Goal: Task Accomplishment & Management: Complete application form

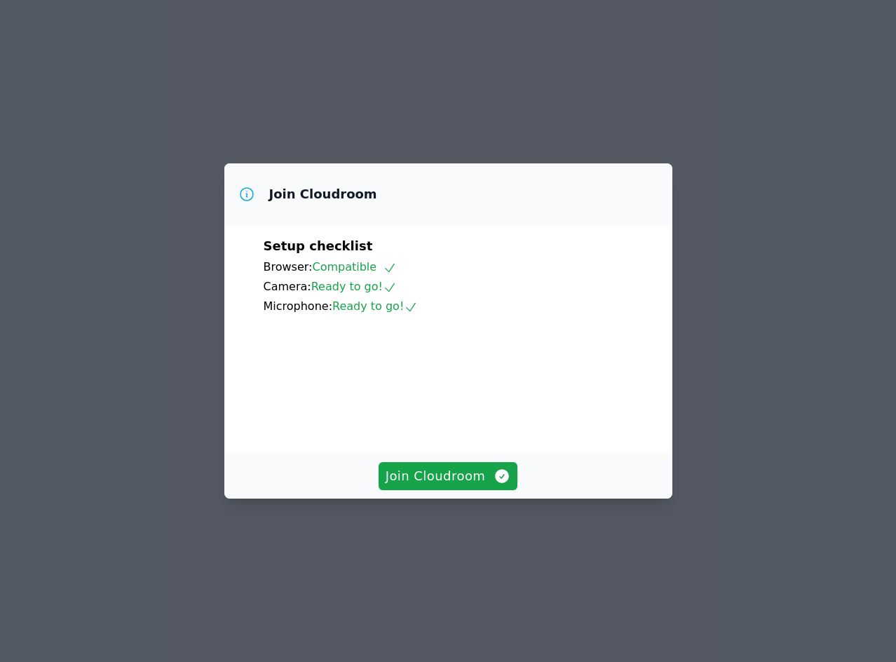
drag, startPoint x: 431, startPoint y: 516, endPoint x: 399, endPoint y: 584, distance: 75.9
click at [399, 584] on div "Join Cloudroom Setup checklist Browser: Compatible Camera: Ready to go! Microph…" at bounding box center [448, 331] width 896 height 662
click at [397, 486] on span "Join Cloudroom" at bounding box center [447, 476] width 125 height 20
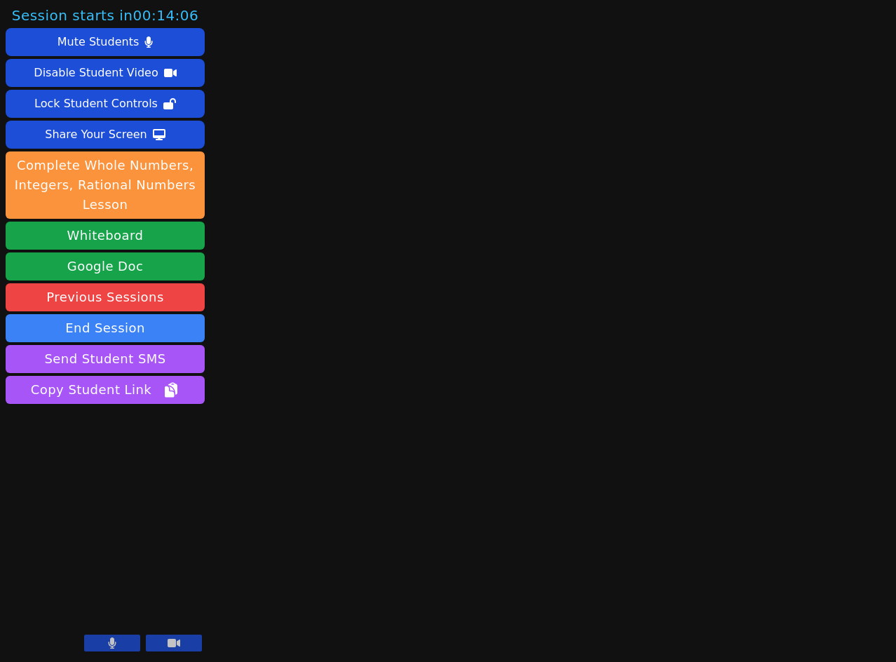
click at [106, 643] on button at bounding box center [112, 642] width 56 height 17
click at [179, 643] on icon at bounding box center [173, 642] width 13 height 8
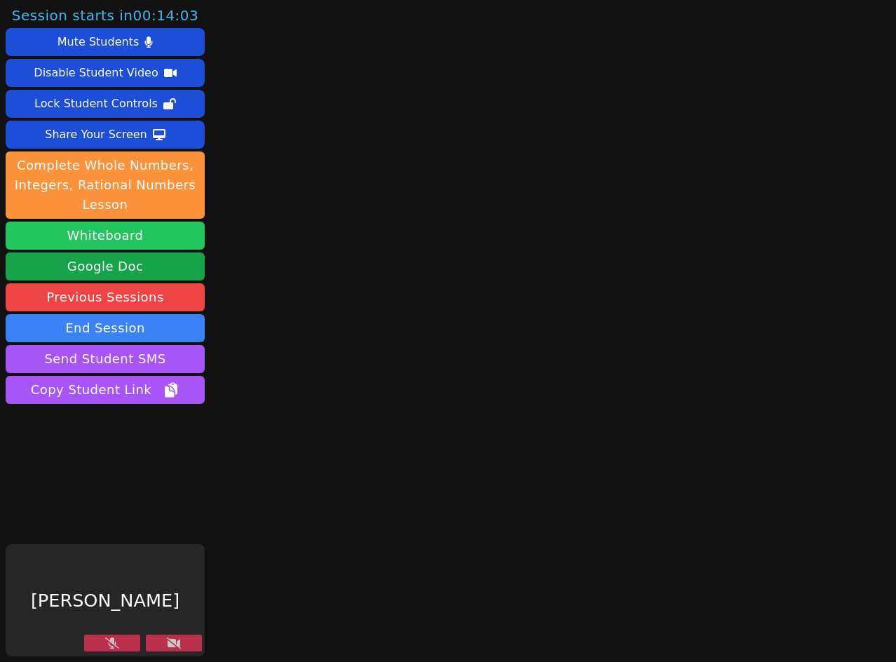
click at [87, 235] on button "Whiteboard" at bounding box center [105, 235] width 199 height 28
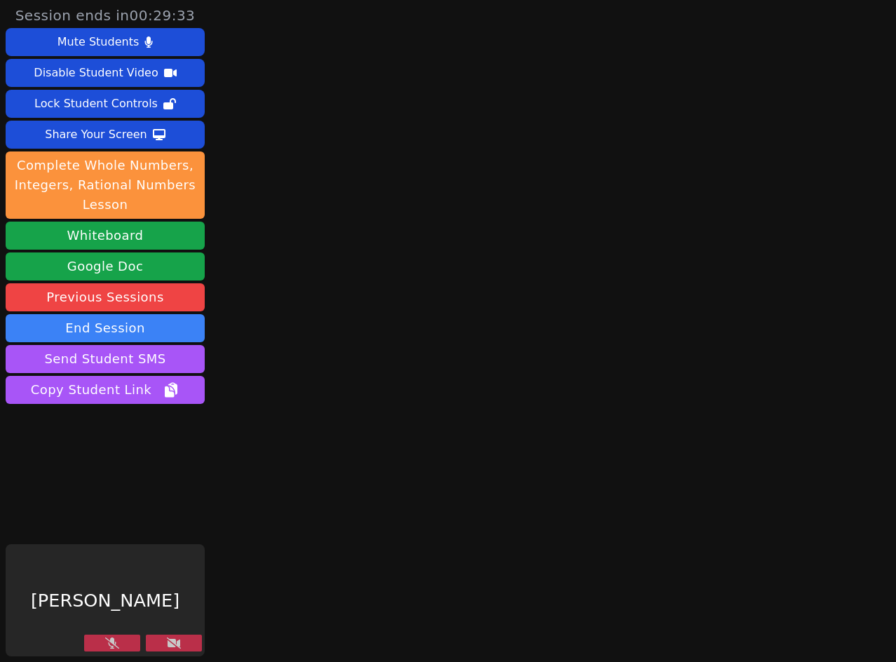
click at [165, 639] on button at bounding box center [174, 642] width 56 height 17
click at [97, 643] on button at bounding box center [112, 642] width 56 height 17
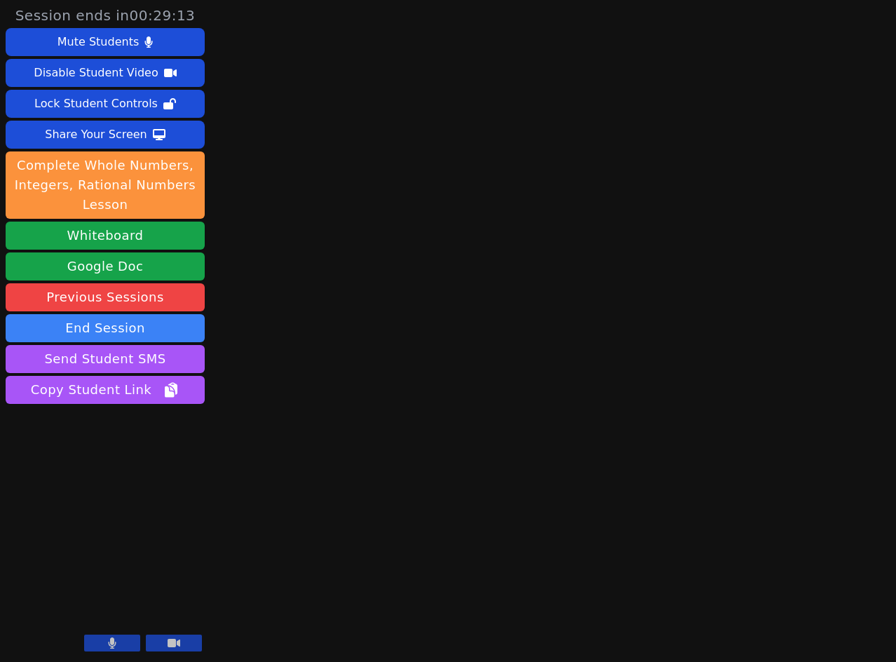
click at [112, 645] on icon at bounding box center [113, 642] width 8 height 11
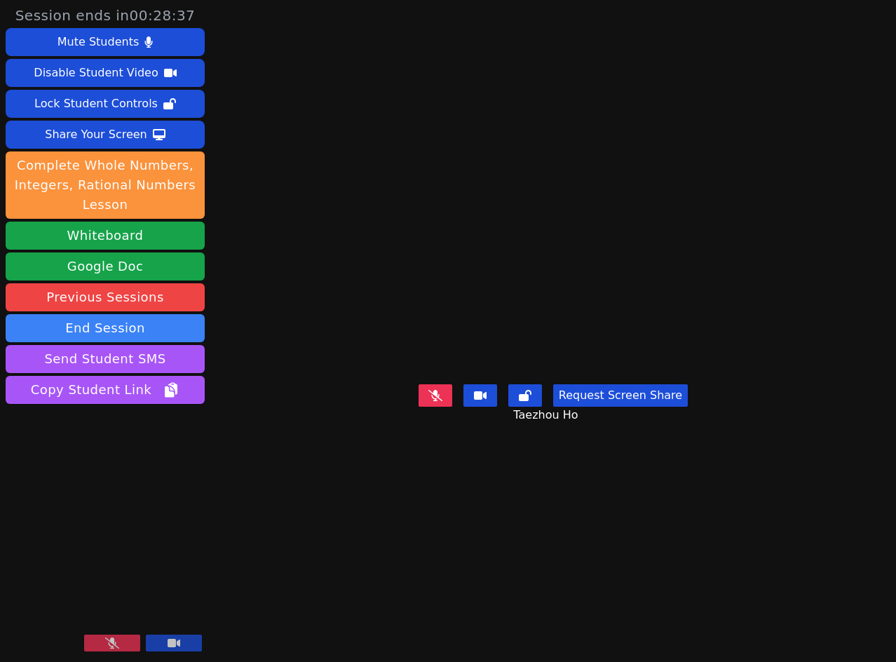
click at [94, 642] on button at bounding box center [112, 642] width 56 height 17
click at [108, 643] on icon at bounding box center [112, 642] width 8 height 11
click at [110, 648] on icon at bounding box center [112, 642] width 14 height 11
click at [104, 636] on button at bounding box center [112, 642] width 56 height 17
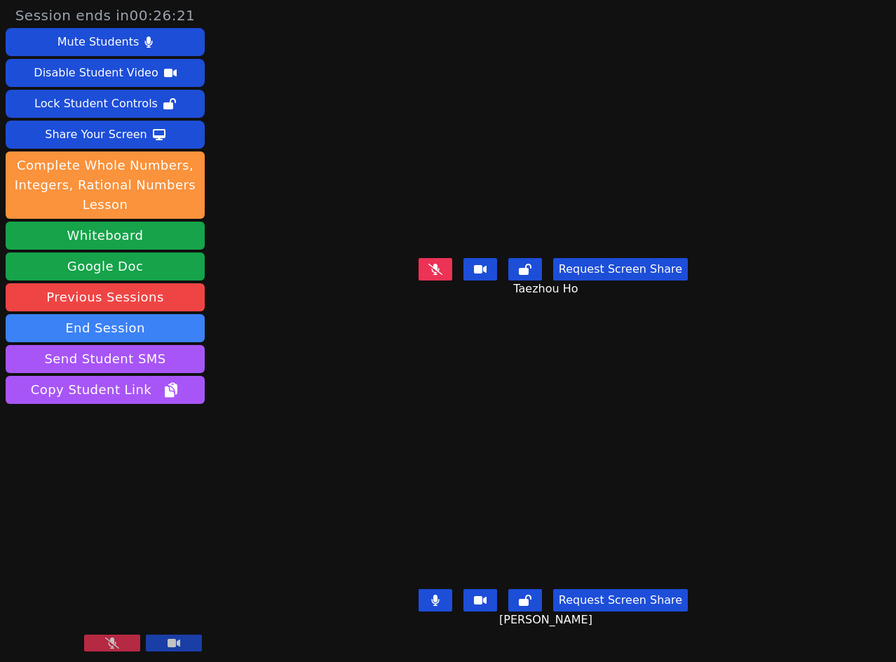
click at [116, 640] on icon at bounding box center [112, 642] width 14 height 11
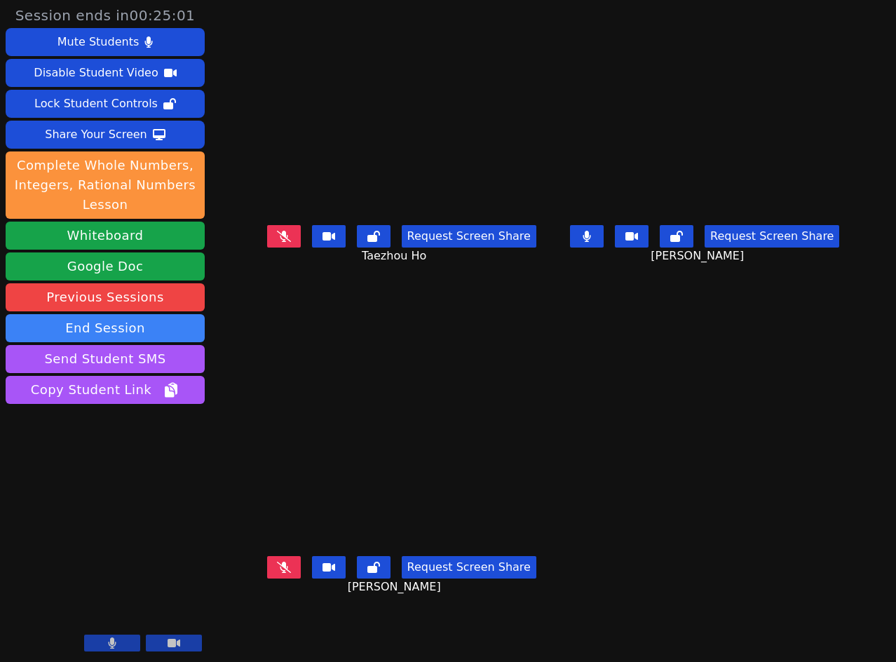
click at [603, 247] on button at bounding box center [587, 236] width 34 height 22
click at [277, 242] on icon at bounding box center [284, 236] width 14 height 11
click at [280, 242] on icon at bounding box center [284, 236] width 8 height 11
click at [602, 242] on button at bounding box center [587, 236] width 34 height 22
click at [603, 247] on button at bounding box center [587, 236] width 34 height 22
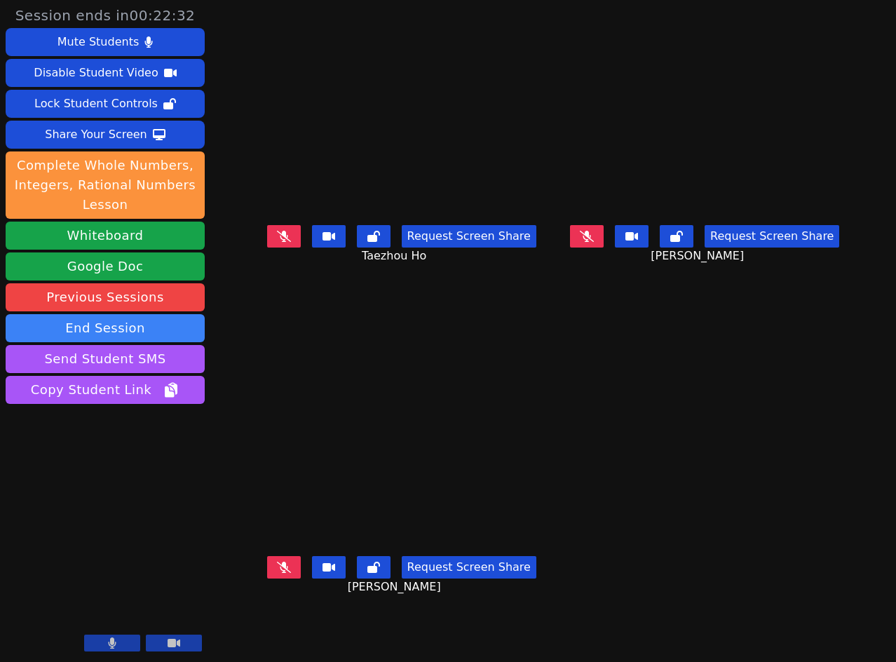
click at [277, 568] on icon at bounding box center [284, 566] width 14 height 11
click at [277, 242] on icon at bounding box center [284, 236] width 14 height 11
click at [591, 240] on icon at bounding box center [586, 236] width 8 height 11
click at [277, 573] on icon at bounding box center [284, 566] width 14 height 11
click at [277, 241] on icon at bounding box center [284, 236] width 14 height 11
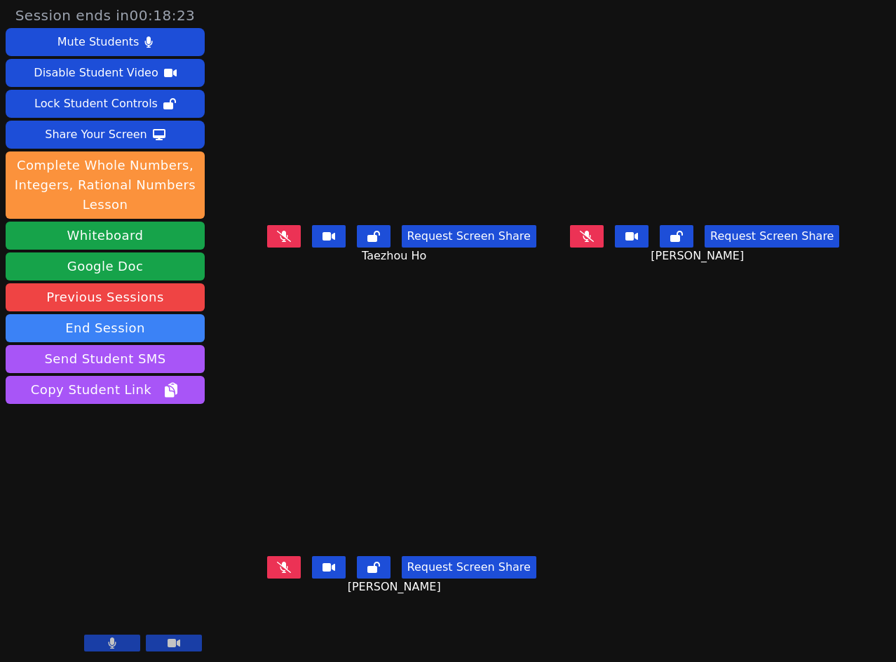
click at [594, 242] on icon at bounding box center [587, 236] width 14 height 11
click at [603, 242] on button at bounding box center [587, 236] width 34 height 22
click at [267, 574] on button at bounding box center [284, 567] width 34 height 22
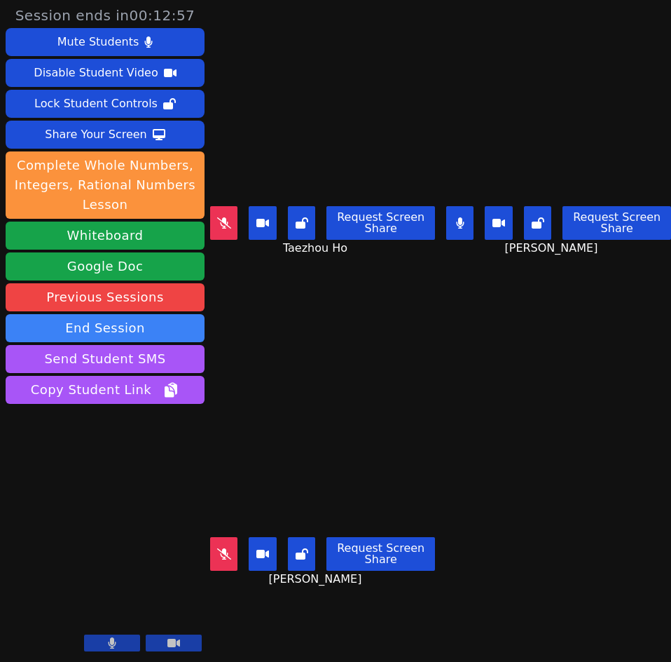
click at [459, 217] on icon at bounding box center [460, 222] width 8 height 11
click at [458, 221] on icon at bounding box center [460, 222] width 14 height 11
click at [348, 304] on div "Taezhou Ho Request Screen Share Taezhou Ho" at bounding box center [322, 165] width 225 height 331
click at [123, 647] on button at bounding box center [112, 642] width 56 height 17
click at [226, 228] on button at bounding box center [223, 223] width 27 height 34
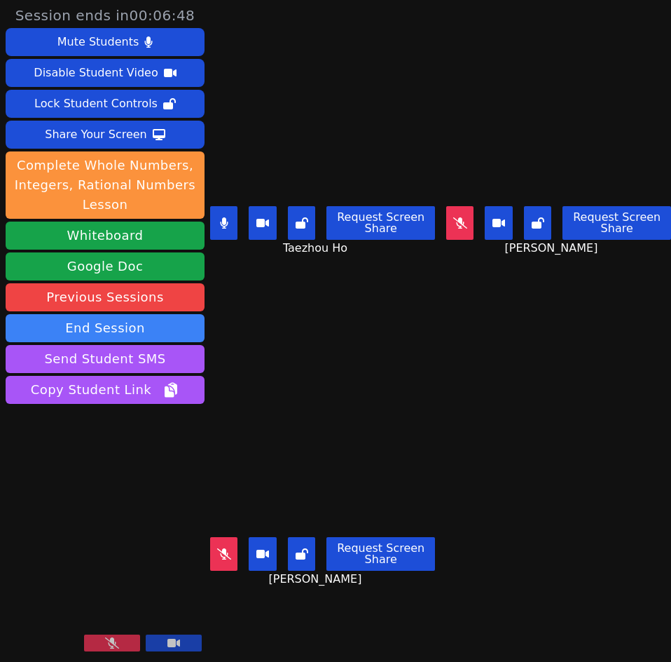
click at [458, 217] on icon at bounding box center [460, 222] width 14 height 11
drag, startPoint x: 220, startPoint y: 548, endPoint x: 303, endPoint y: 336, distance: 227.5
click at [303, 336] on div "Nico Agcaoili Request Screen Share Nico Agcaoili" at bounding box center [322, 496] width 225 height 331
click at [455, 226] on button at bounding box center [459, 223] width 27 height 34
click at [226, 221] on icon at bounding box center [224, 222] width 8 height 11
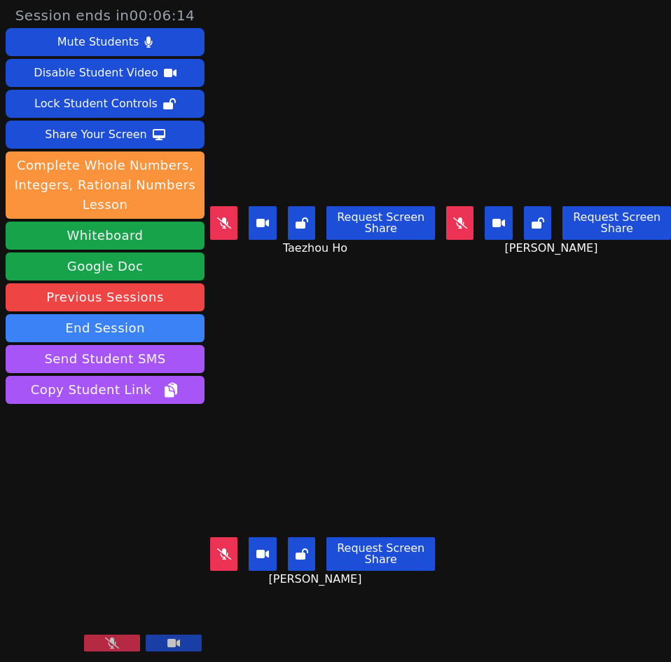
click at [261, 313] on div "Taezhou Ho Request Screen Share Taezhou Ho" at bounding box center [322, 165] width 225 height 331
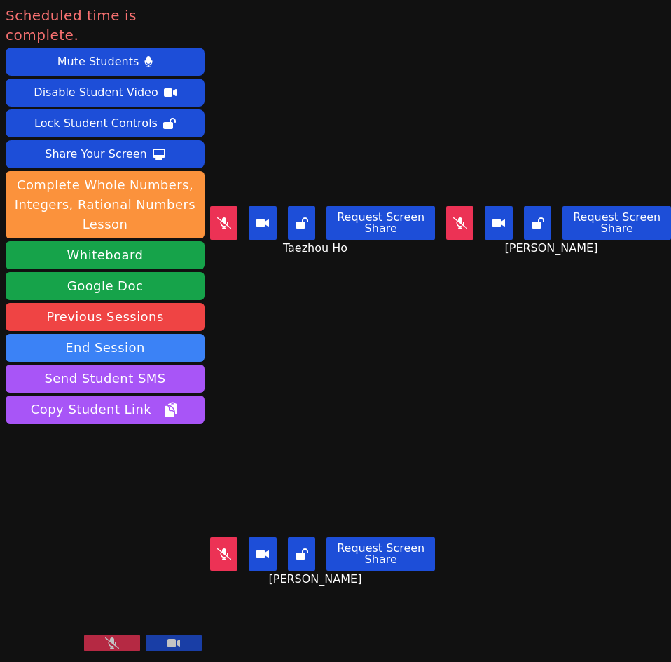
click at [309, 345] on div "Nico Agcaoili Request Screen Share Nico Agcaoili" at bounding box center [322, 496] width 225 height 331
click at [95, 643] on button at bounding box center [112, 642] width 56 height 17
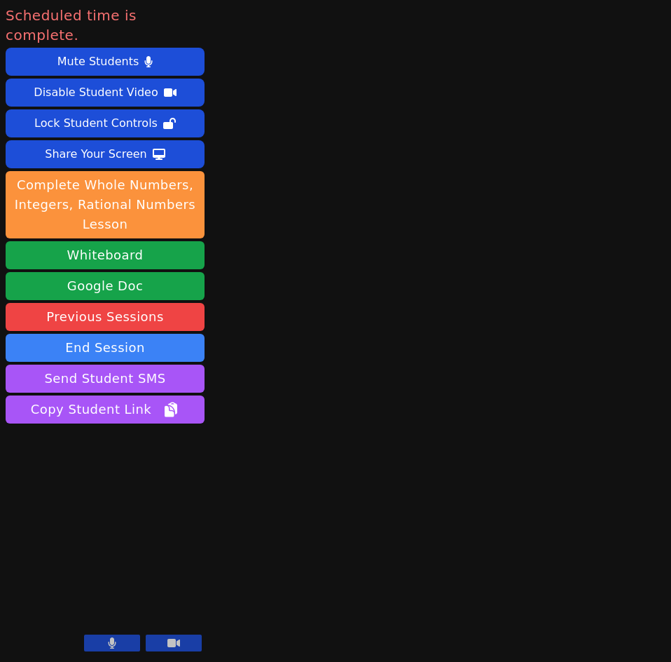
click at [163, 644] on button at bounding box center [174, 642] width 56 height 17
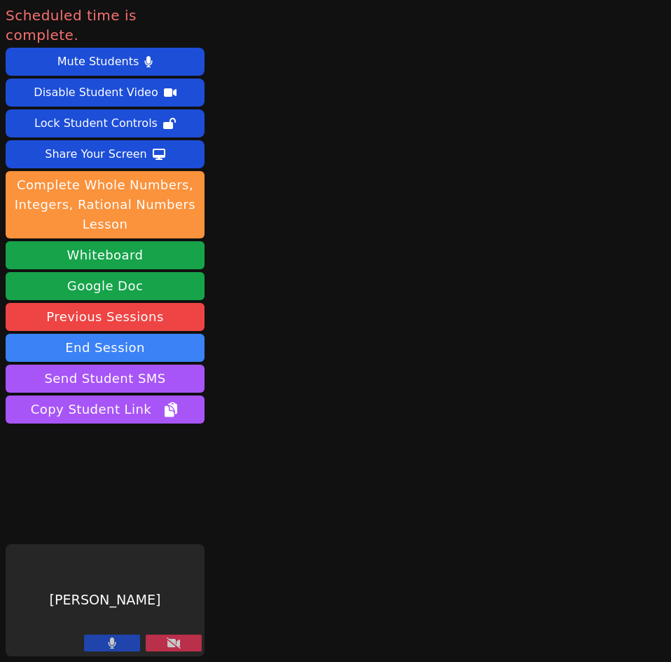
click at [102, 647] on button at bounding box center [112, 642] width 56 height 17
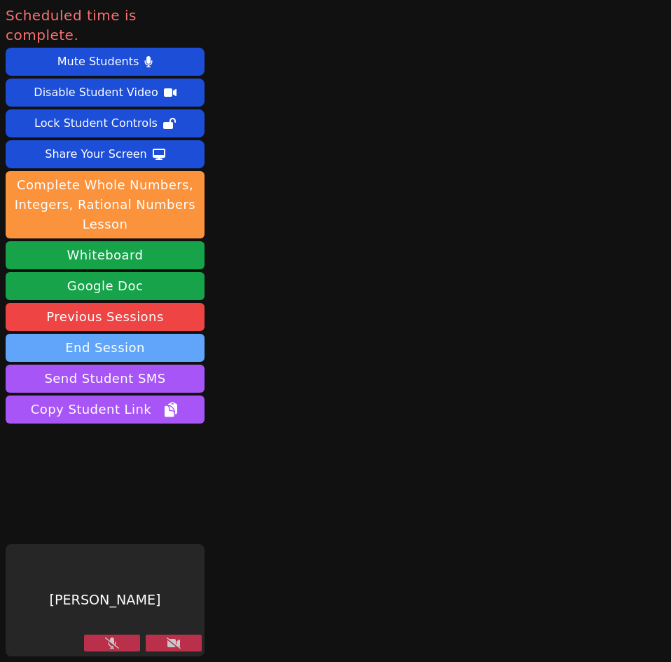
click at [99, 334] on button "End Session" at bounding box center [105, 348] width 199 height 28
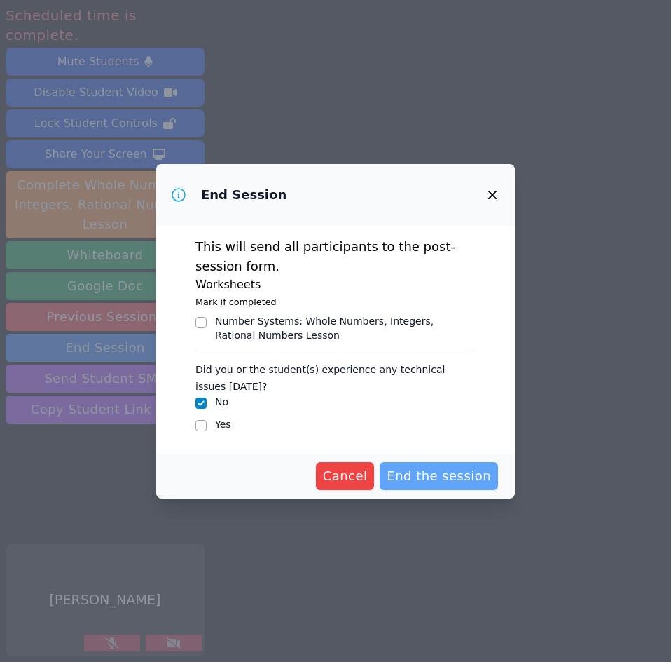
click at [439, 472] on span "End the session" at bounding box center [439, 476] width 104 height 20
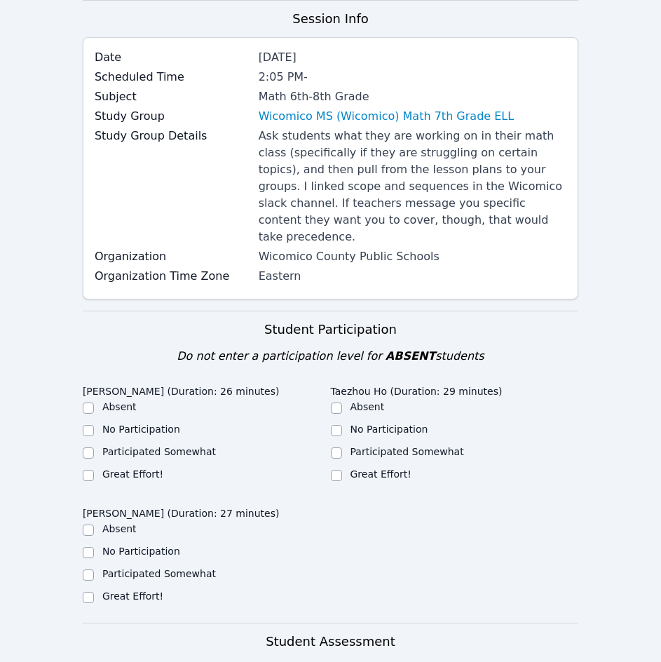
scroll to position [140, 0]
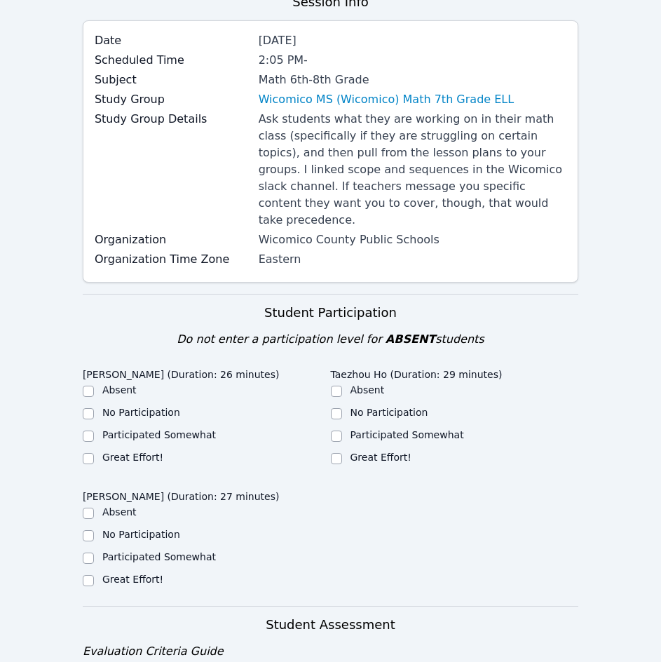
click at [130, 451] on label "Great Effort!" at bounding box center [132, 456] width 61 height 11
click at [94, 453] on input "Great Effort!" at bounding box center [88, 458] width 11 height 11
checkbox input "true"
click at [388, 451] on label "Great Effort!" at bounding box center [380, 456] width 61 height 11
click at [342, 453] on input "Great Effort!" at bounding box center [336, 458] width 11 height 11
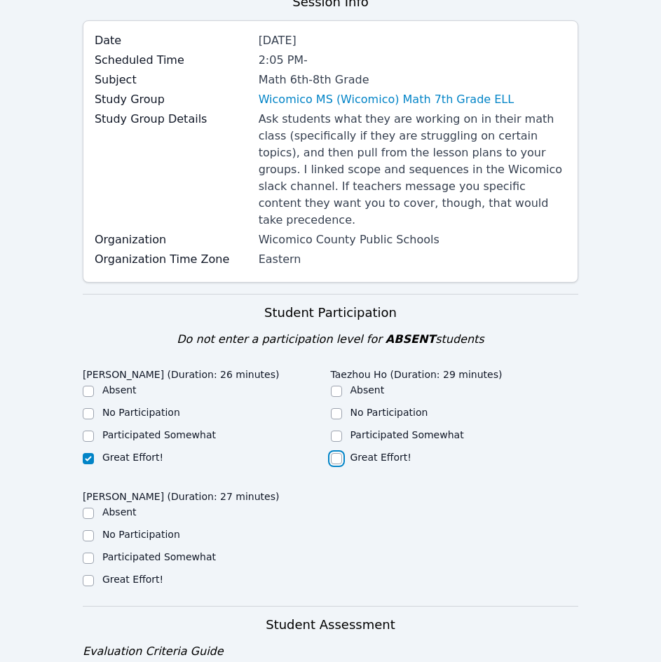
checkbox input "true"
click at [114, 573] on label "Great Effort!" at bounding box center [132, 578] width 61 height 11
click at [94, 575] on input "Great Effort!" at bounding box center [88, 580] width 11 height 11
checkbox input "true"
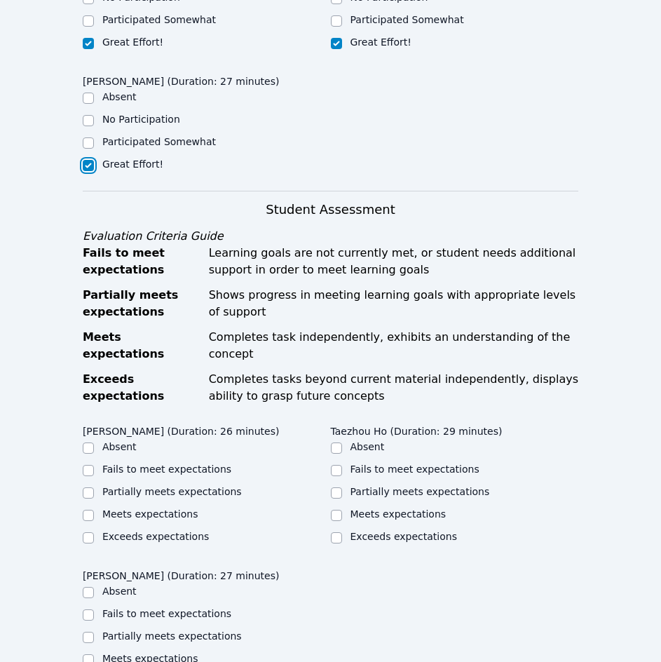
scroll to position [561, 0]
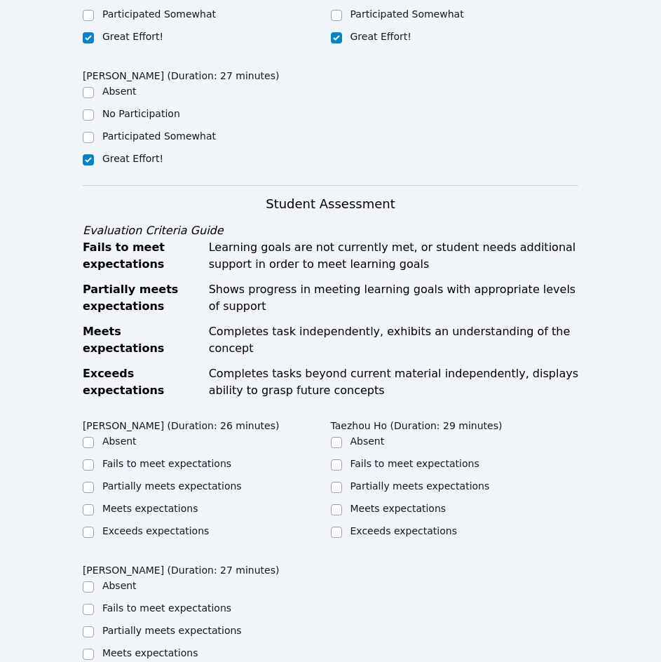
click at [99, 501] on div "Meets expectations" at bounding box center [207, 509] width 248 height 17
click at [151, 502] on label "Meets expectations" at bounding box center [150, 507] width 96 height 11
click at [94, 504] on input "Meets expectations" at bounding box center [88, 509] width 11 height 11
checkbox input "true"
click at [381, 502] on label "Meets expectations" at bounding box center [398, 507] width 96 height 11
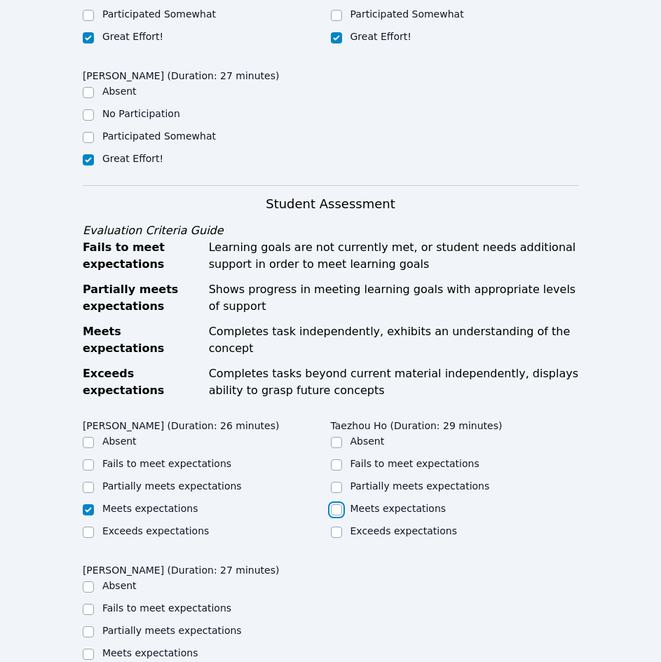
click at [342, 504] on input "Meets expectations" at bounding box center [336, 509] width 11 height 11
checkbox input "true"
click at [174, 647] on label "Meets expectations" at bounding box center [150, 652] width 96 height 11
click at [94, 648] on input "Meets expectations" at bounding box center [88, 653] width 11 height 11
checkbox input "true"
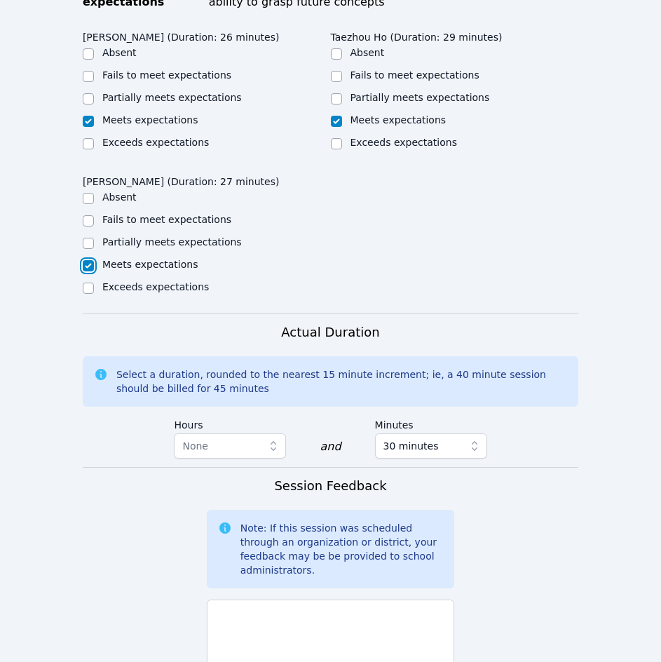
scroll to position [981, 0]
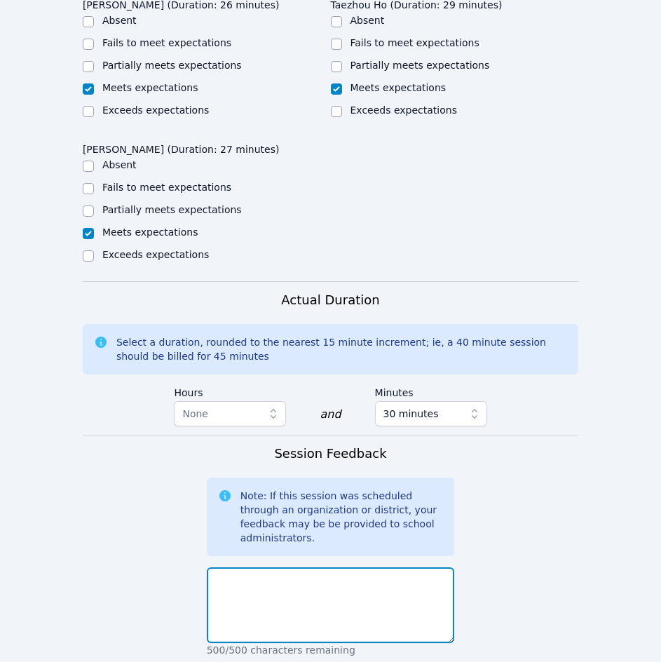
click at [352, 567] on textarea at bounding box center [331, 605] width 248 height 76
click at [408, 567] on textarea "Hello! The students did a great job today." at bounding box center [331, 605] width 248 height 76
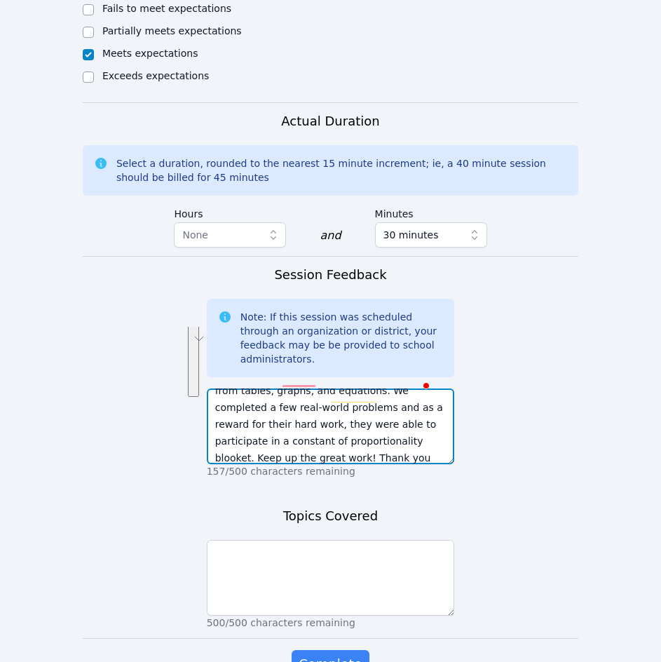
scroll to position [1181, 0]
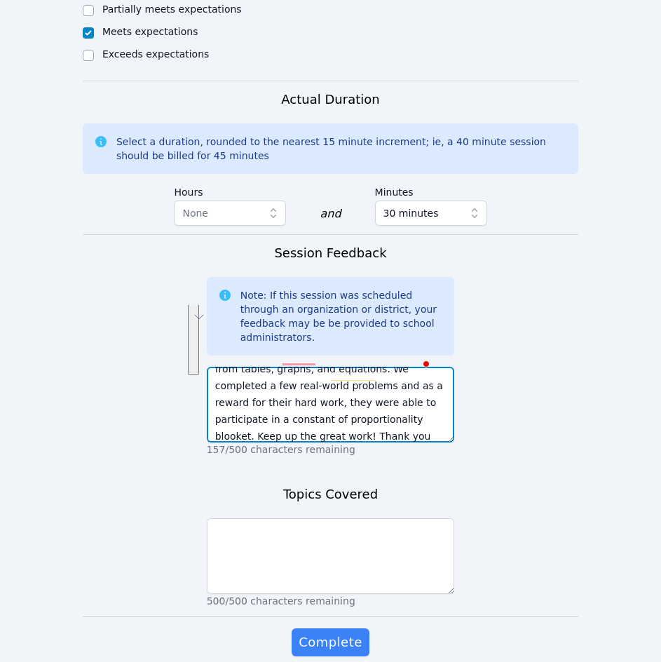
type textarea "Hello! The students did a great job today. They worked on constant of proportio…"
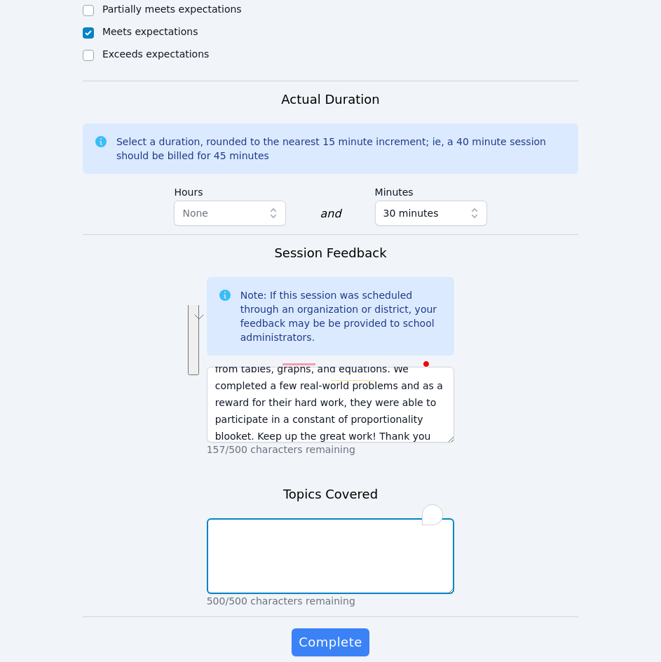
click at [326, 518] on textarea "To enrich screen reader interactions, please activate Accessibility in Grammarl…" at bounding box center [331, 556] width 248 height 76
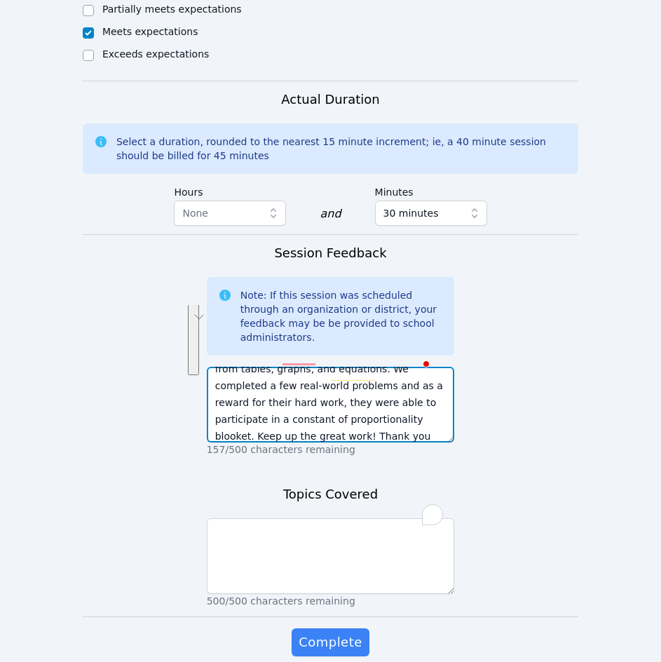
click at [364, 366] on textarea "Hello! The students did a great job today. They worked on constant of proportio…" at bounding box center [331, 404] width 248 height 76
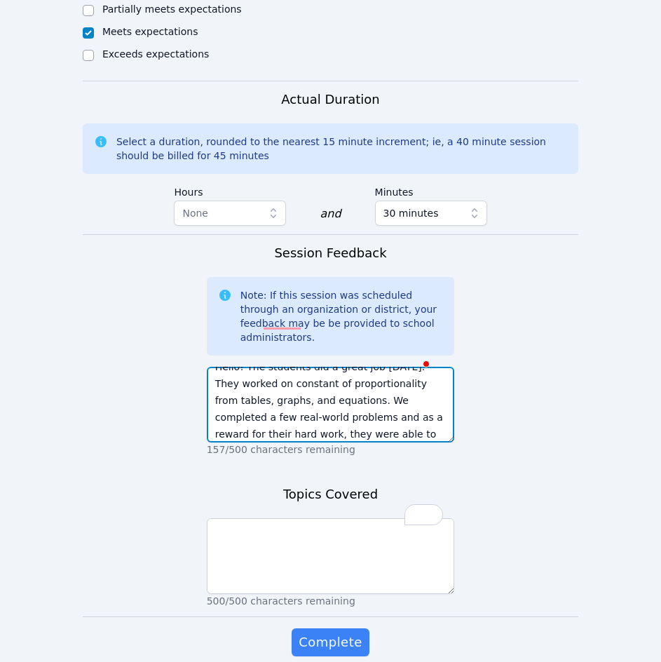
scroll to position [0, 0]
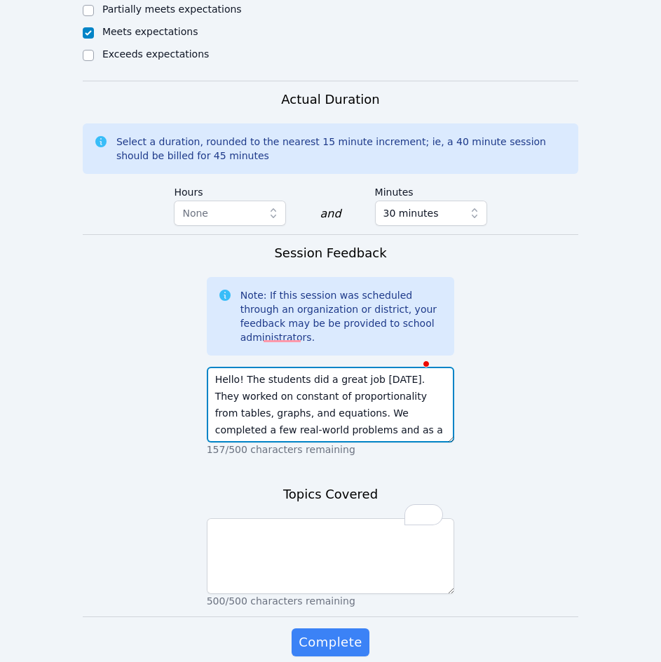
drag, startPoint x: 381, startPoint y: 340, endPoint x: 371, endPoint y: 340, distance: 9.8
click at [371, 366] on textarea "Hello! The students did a great job today. They worked on constant of proportio…" at bounding box center [331, 404] width 248 height 76
drag, startPoint x: 263, startPoint y: 336, endPoint x: 311, endPoint y: 350, distance: 50.5
click at [311, 366] on textarea "Hello! The students did a great job today. They worked on constant of proportio…" at bounding box center [331, 404] width 248 height 76
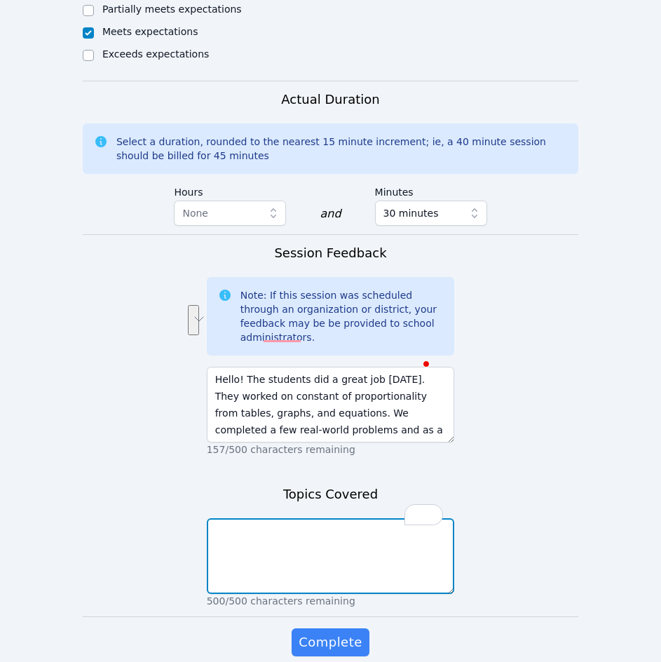
click at [249, 518] on textarea "To enrich screen reader interactions, please activate Accessibility in Grammarl…" at bounding box center [331, 556] width 248 height 76
paste textarea "constant of proportionality from tables, graphs, and equations"
type textarea "constant of proportionality from tables, graphs, and equations"
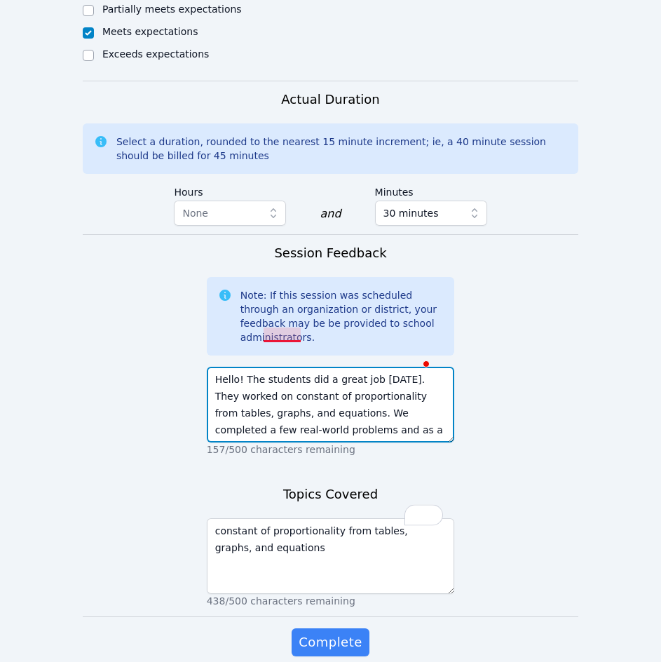
click at [285, 366] on textarea "Hello! The students did a great job today. They worked on constant of proportio…" at bounding box center [331, 404] width 248 height 76
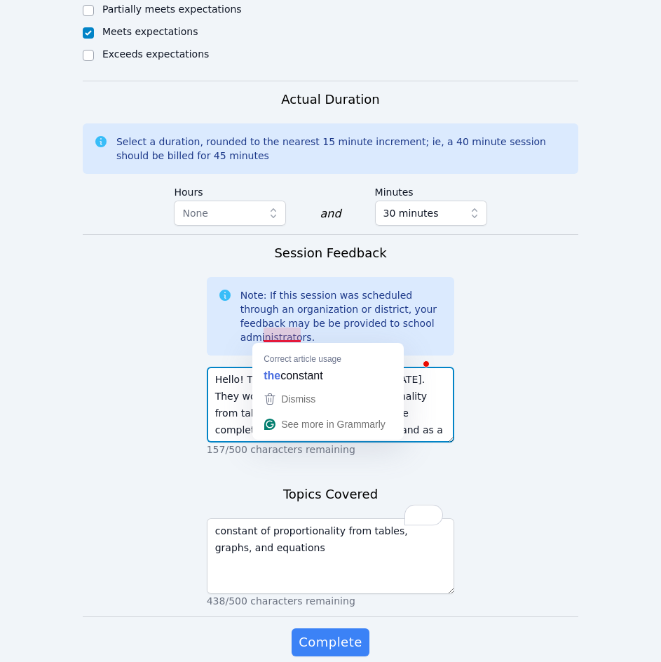
click at [426, 366] on textarea "Hello! The students did a great job today. They worked on constant of proportio…" at bounding box center [331, 404] width 248 height 76
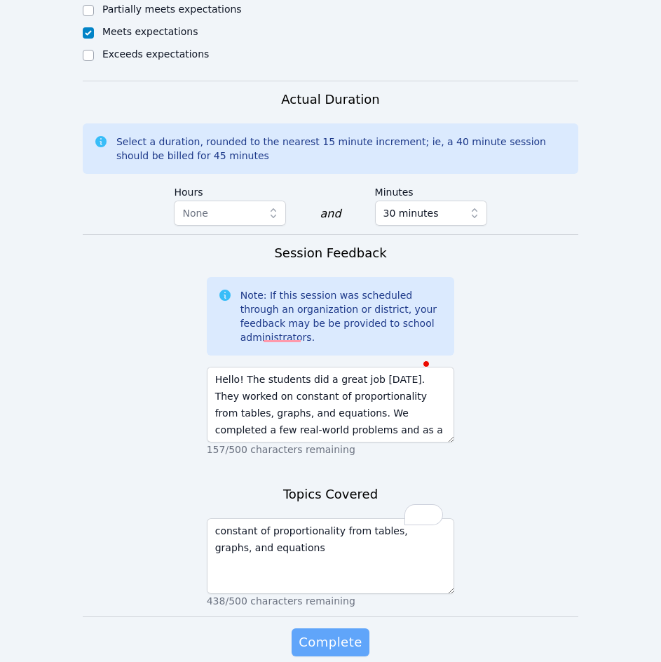
click at [334, 628] on button "Complete" at bounding box center [330, 642] width 77 height 28
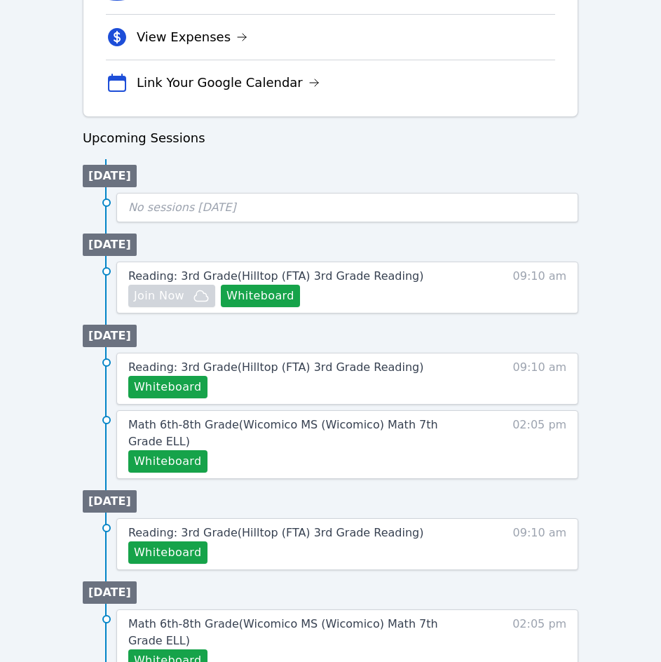
scroll to position [561, 0]
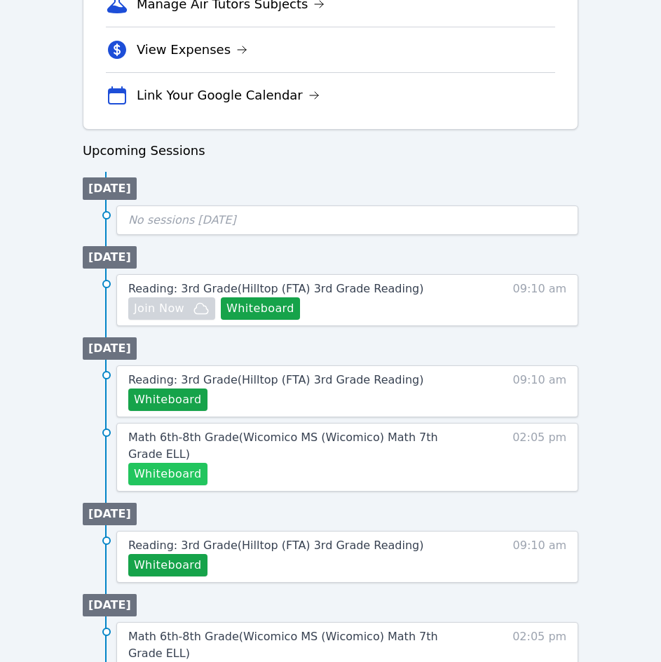
click at [161, 472] on button "Whiteboard" at bounding box center [167, 473] width 79 height 22
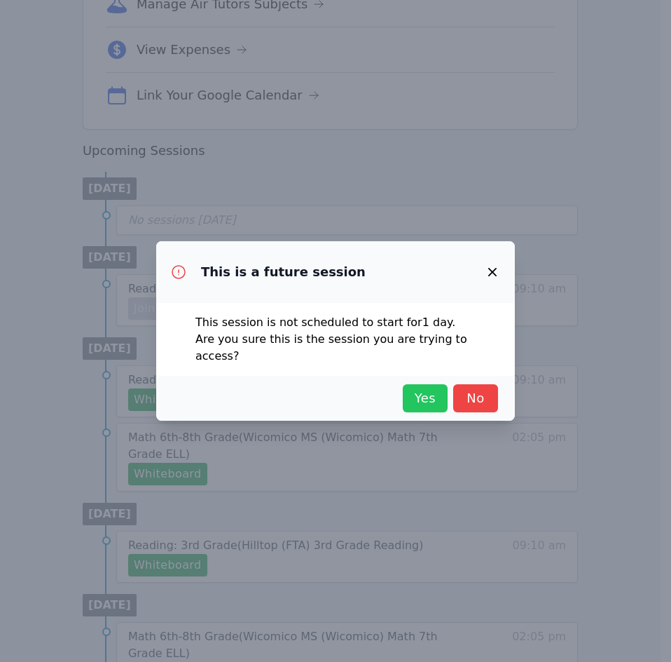
click at [431, 388] on span "Yes" at bounding box center [425, 398] width 31 height 20
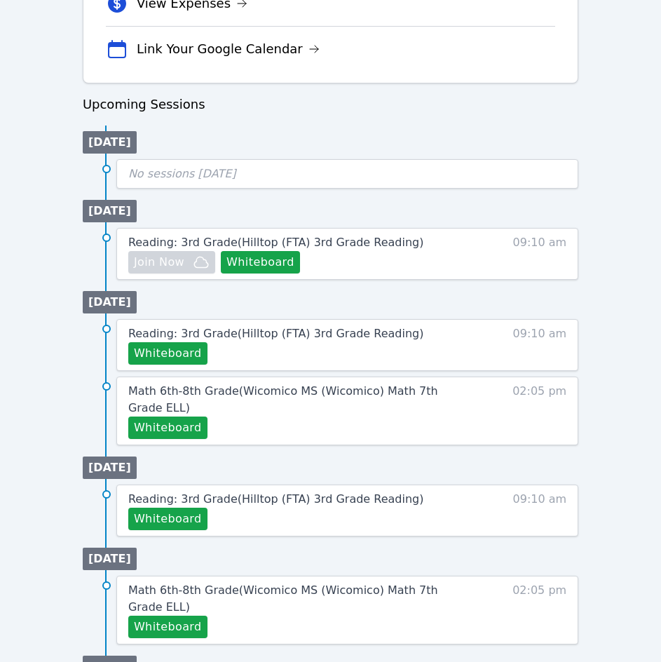
scroll to position [631, 0]
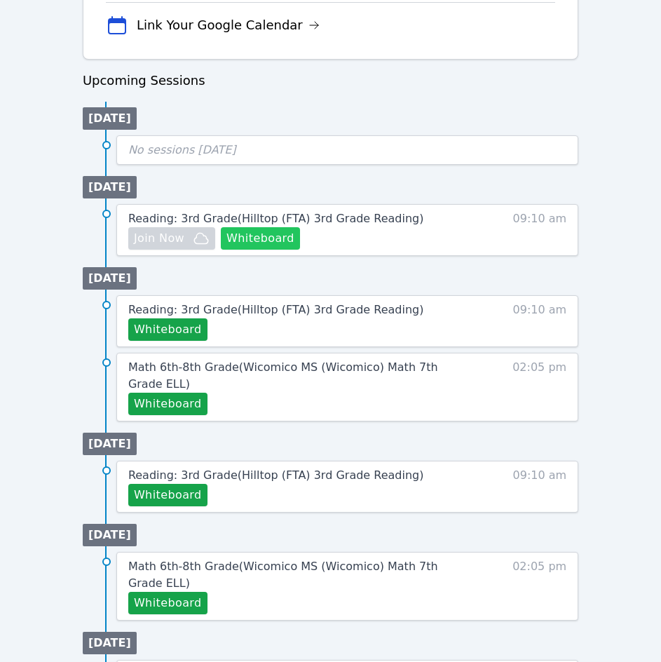
click at [259, 241] on button "Whiteboard" at bounding box center [260, 238] width 79 height 22
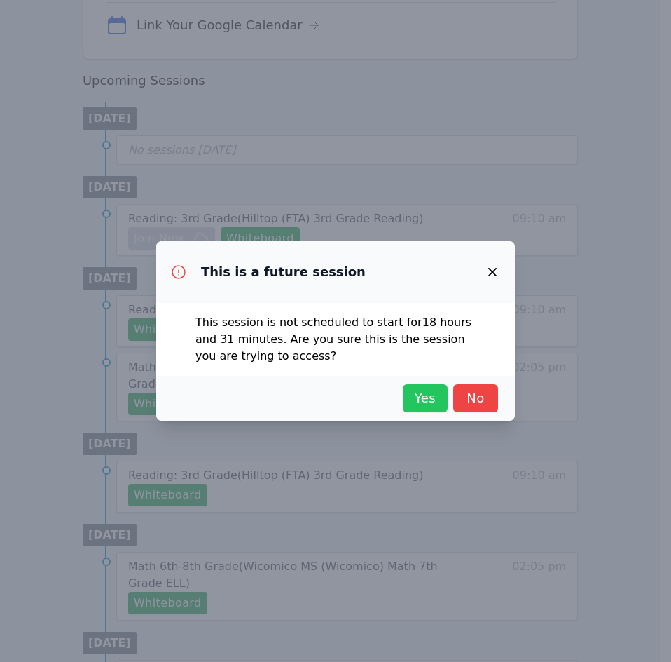
click at [423, 396] on span "Yes" at bounding box center [425, 398] width 31 height 20
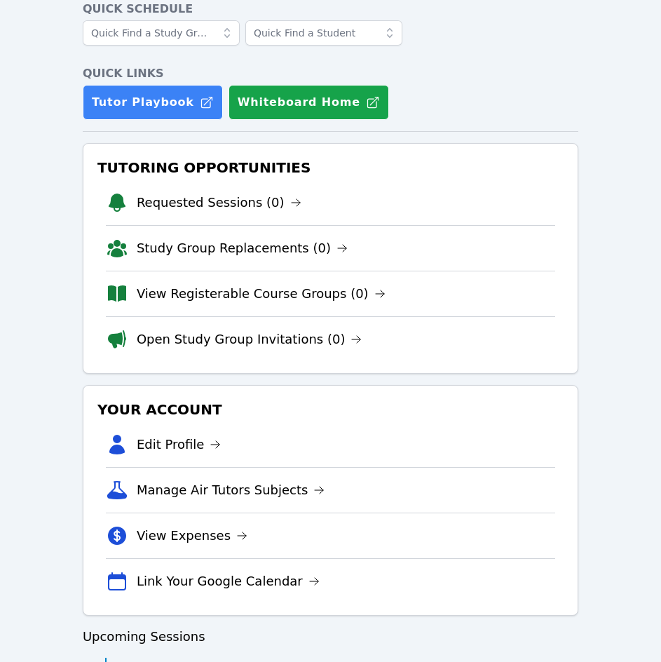
scroll to position [0, 0]
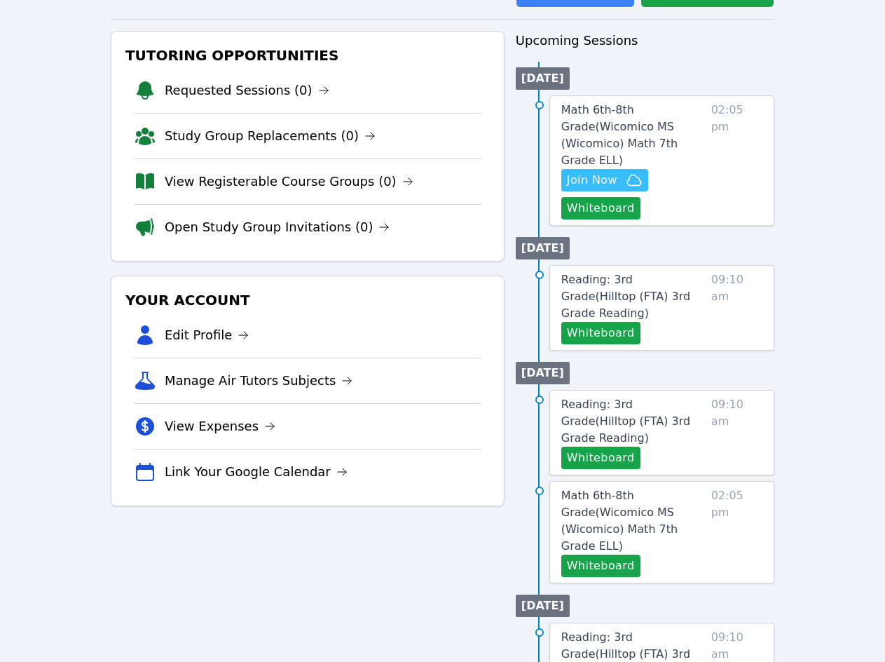
scroll to position [140, 0]
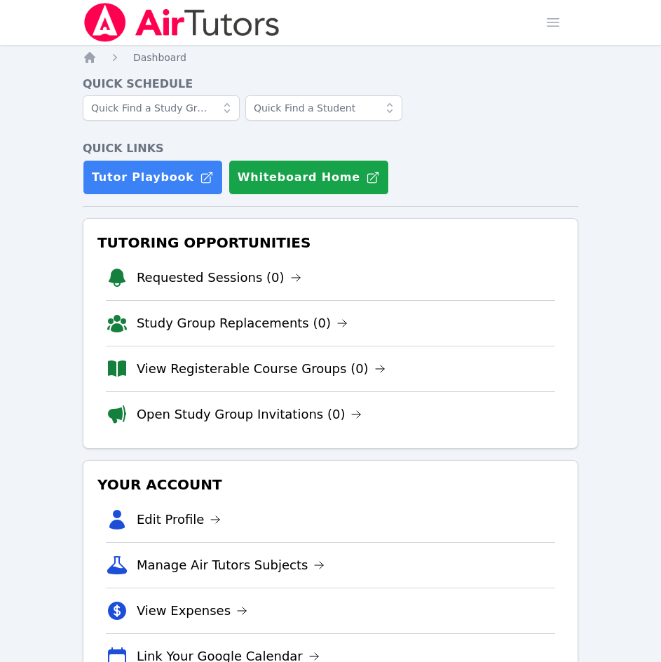
drag, startPoint x: 544, startPoint y: 106, endPoint x: 540, endPoint y: 59, distance: 47.1
click at [544, 106] on div at bounding box center [330, 112] width 495 height 34
click at [549, 21] on span "button" at bounding box center [552, 22] width 31 height 31
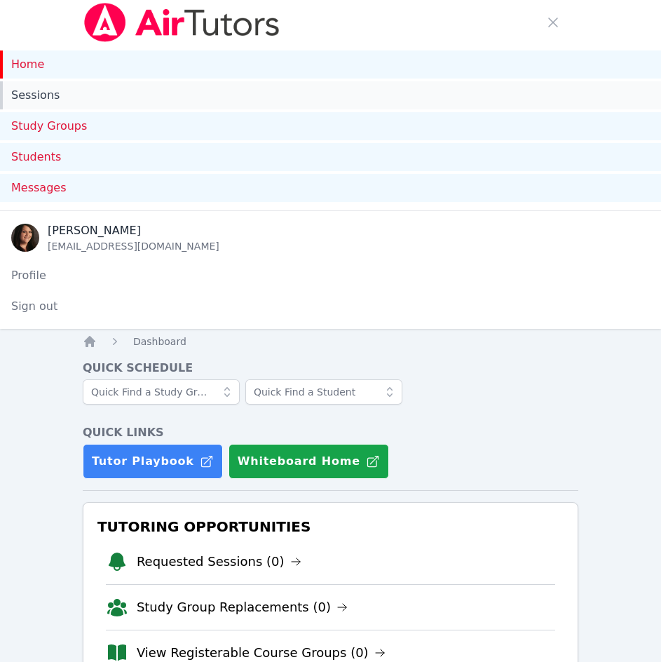
click at [67, 97] on link "Sessions" at bounding box center [330, 95] width 661 height 28
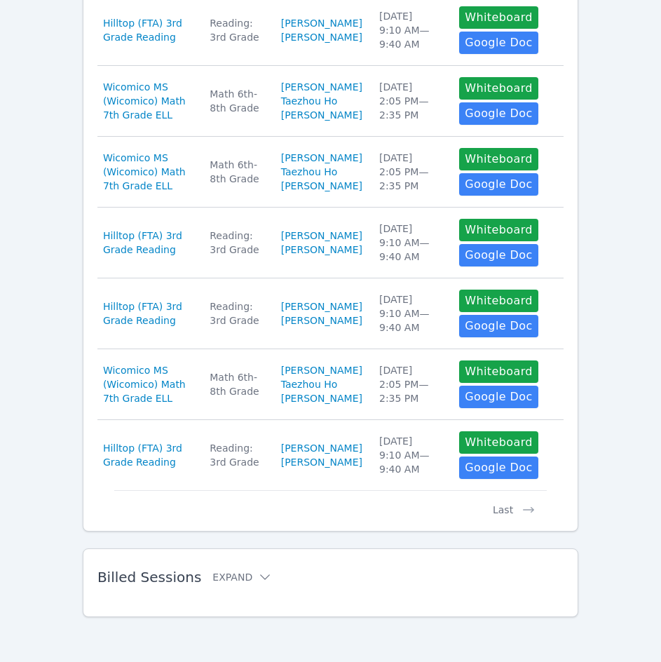
scroll to position [919, 0]
click at [224, 574] on button "Expand" at bounding box center [242, 577] width 60 height 14
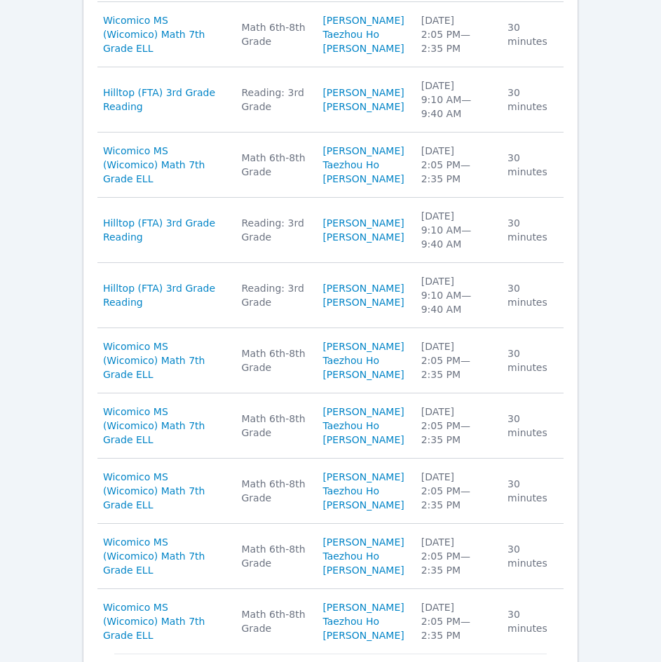
scroll to position [1480, 0]
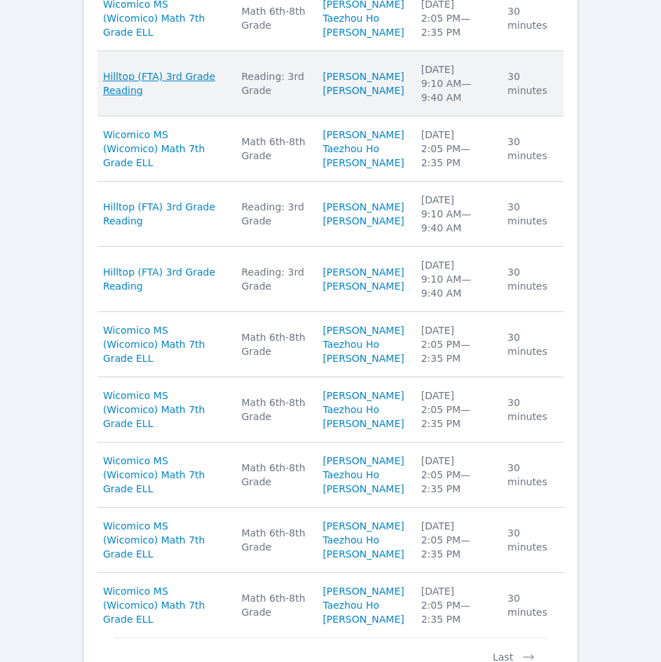
click at [146, 97] on span "Hilltop (FTA) 3rd Grade Reading" at bounding box center [164, 83] width 122 height 28
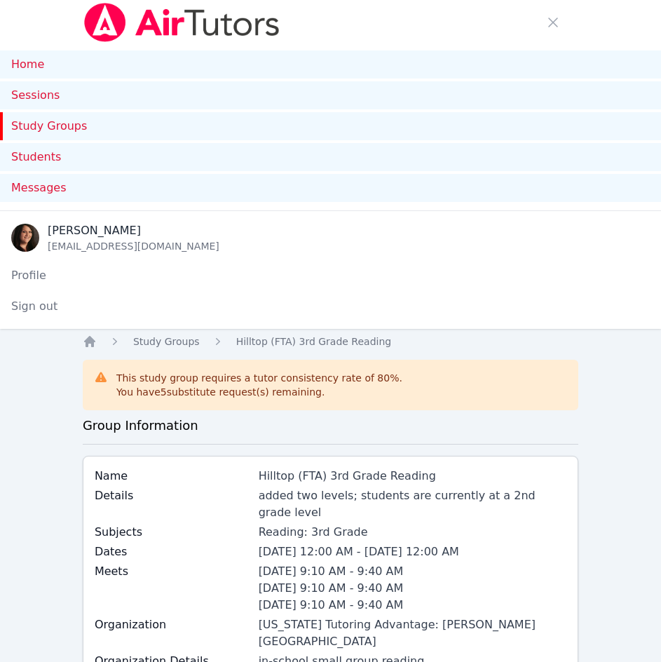
click at [185, 396] on div "You have 5 substitute request(s) remaining." at bounding box center [259, 392] width 286 height 14
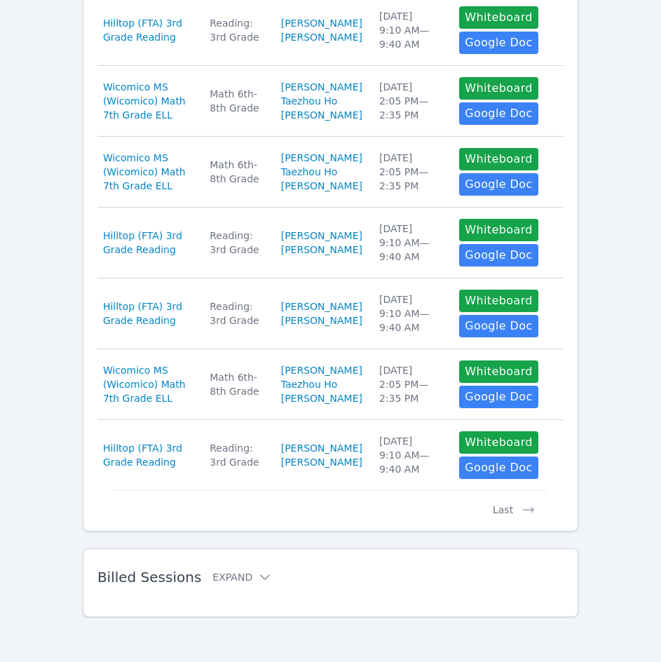
click at [177, 568] on span "Billed Sessions" at bounding box center [149, 576] width 104 height 17
click at [216, 575] on button "Expand" at bounding box center [242, 577] width 60 height 14
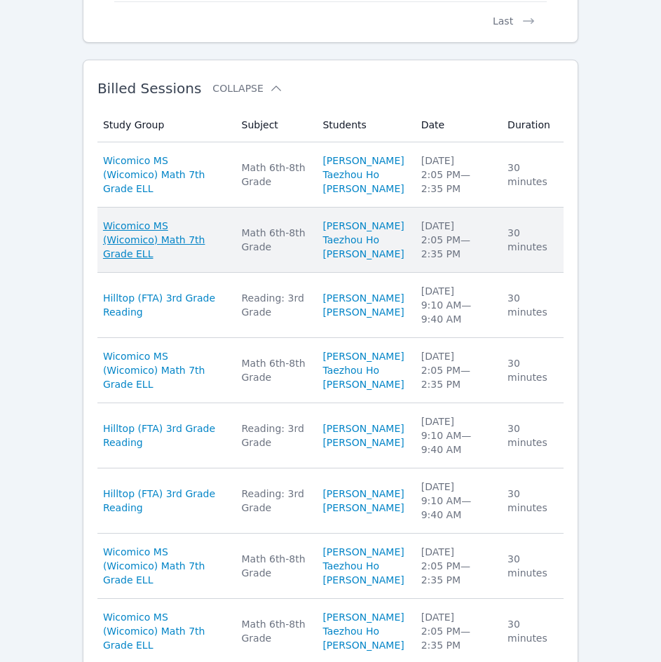
scroll to position [1340, 0]
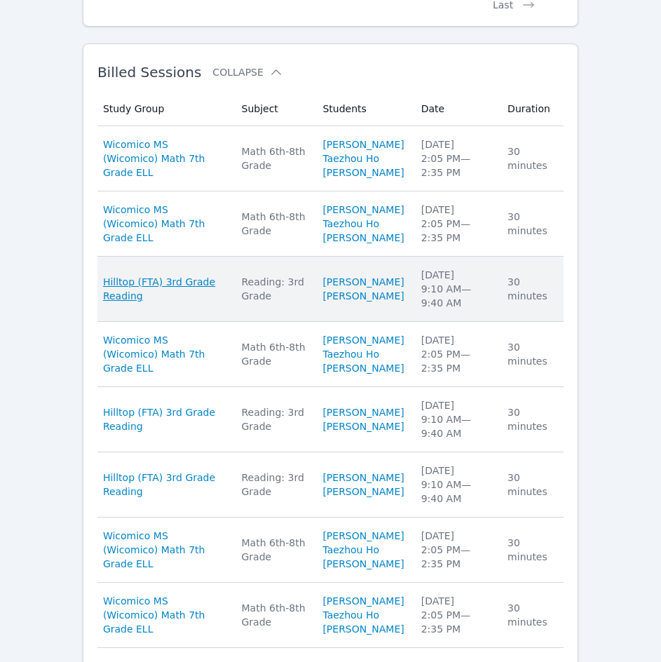
click at [125, 303] on span "Hilltop (FTA) 3rd Grade Reading" at bounding box center [164, 289] width 122 height 28
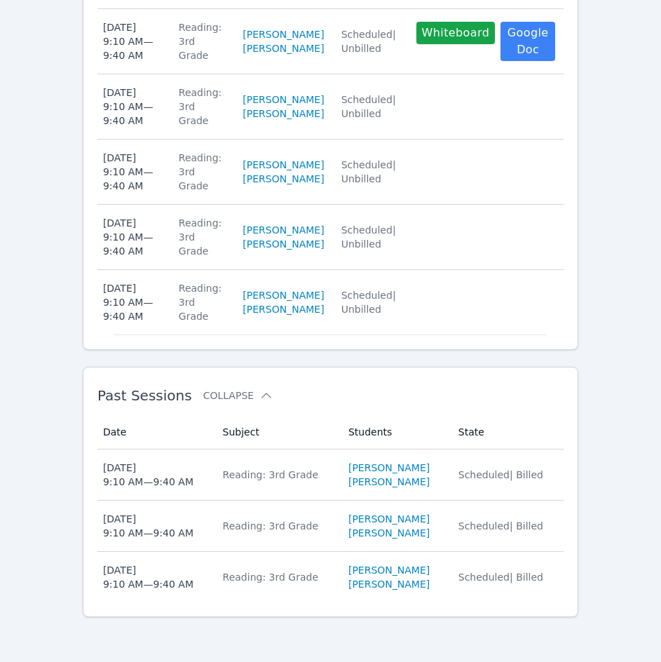
scroll to position [1471, 0]
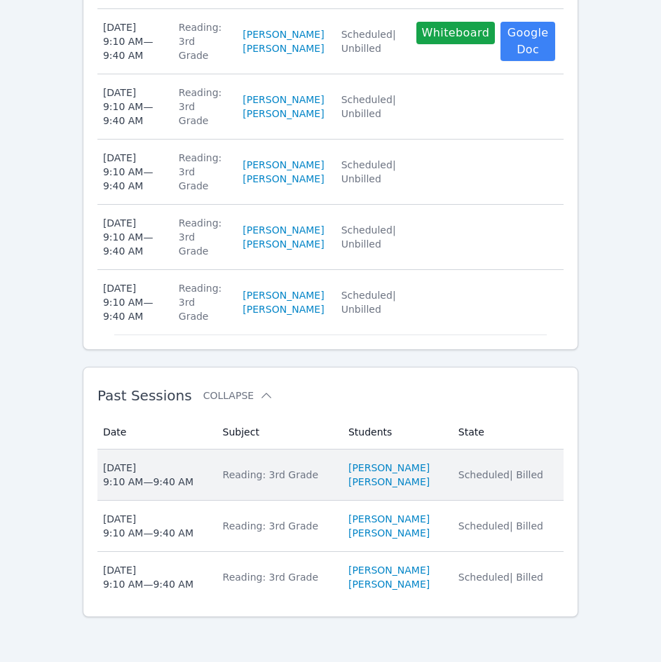
click at [126, 468] on div "Thu Oct 2, 2025 9:10 AM — 9:40 AM" at bounding box center [148, 474] width 90 height 28
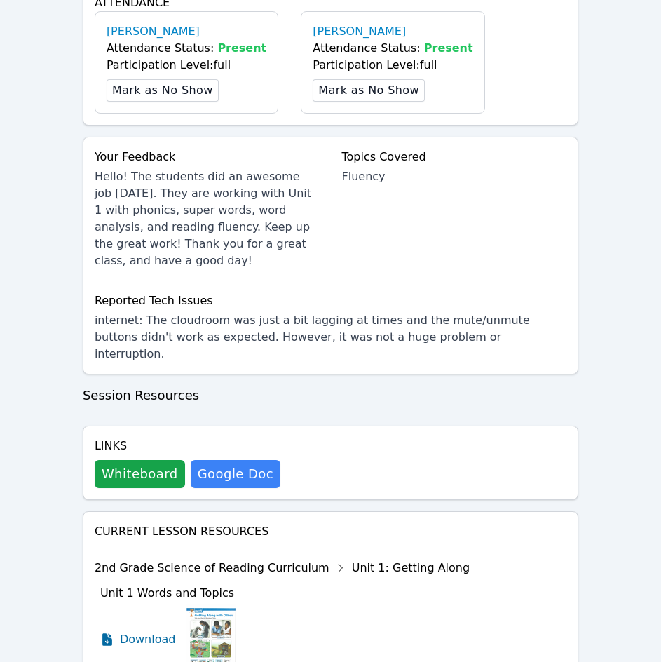
scroll to position [981, 0]
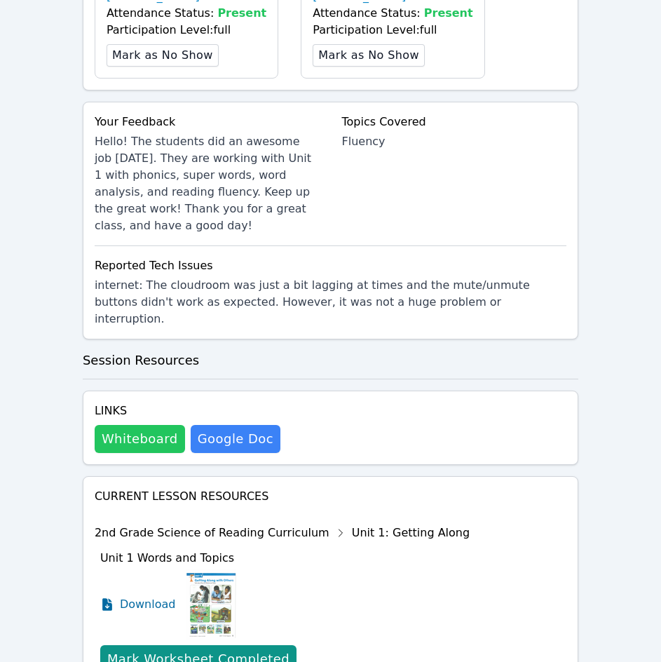
click at [144, 425] on button "Whiteboard" at bounding box center [140, 439] width 90 height 28
